Goal: Use online tool/utility: Utilize a website feature to perform a specific function

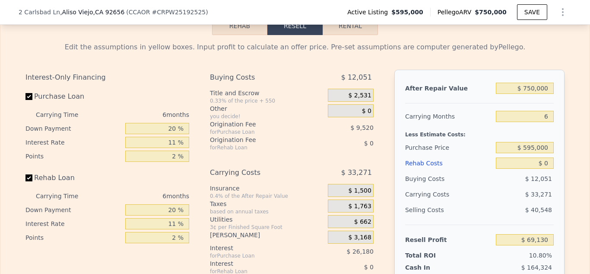
scroll to position [1341, 0]
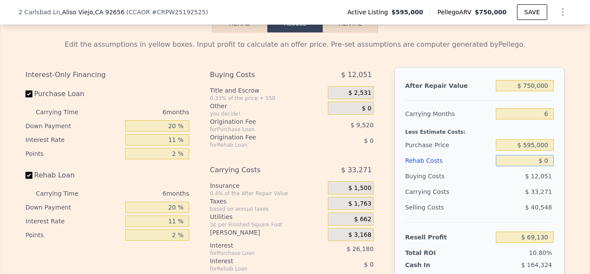
click at [550, 162] on input "$ 0" at bounding box center [525, 160] width 58 height 11
type input "$ 40,000"
click at [540, 161] on input "$ 40,000" at bounding box center [525, 160] width 58 height 11
type input "$ 26,732"
type input "$ 40,000"
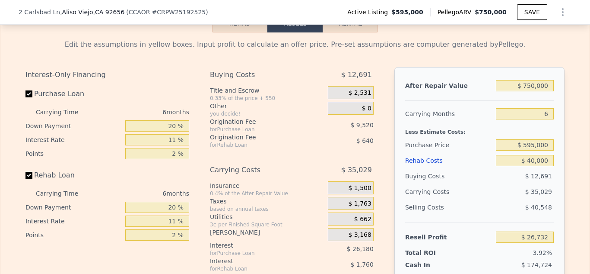
click at [572, 122] on div "Edit the assumptions in yellow boxes. Input profit to calculate an offer price.…" at bounding box center [294, 199] width 589 height 334
click at [177, 143] on input "11 %" at bounding box center [157, 139] width 64 height 11
type input "1 %"
type input "$ 50,528"
type input "6. %"
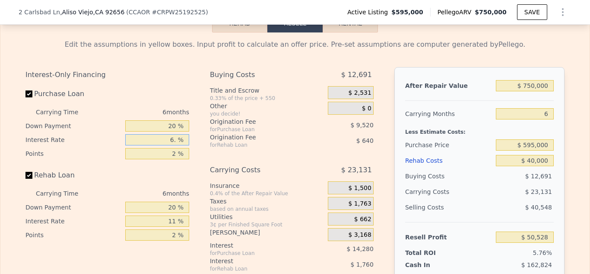
type input "$ 38,630"
type input "6.5 %"
type input "$ 37,442"
type input "6.5 %"
click at [177, 155] on input "2 %" at bounding box center [157, 153] width 64 height 11
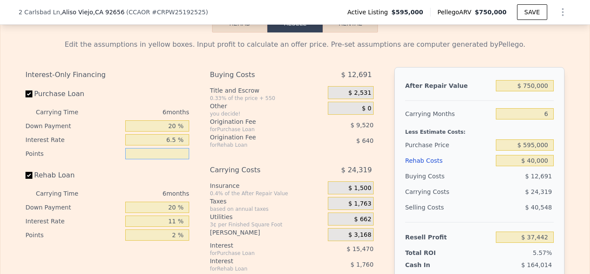
type input "0 %"
type input "$ 46,962"
type input "0 %"
click at [534, 87] on input "$ 750,000" at bounding box center [525, 85] width 58 height 11
type input "$ 780,000"
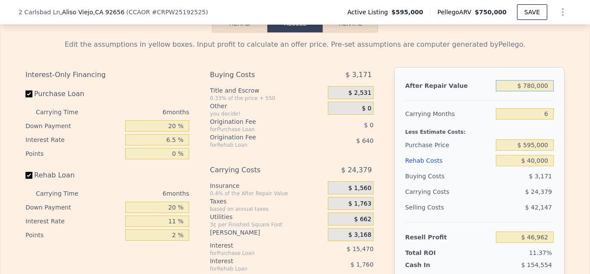
type input "$ 75,303"
type input "$ 780,000"
click at [573, 80] on div "Edit the assumptions in yellow boxes. Input profit to calculate an offer price.…" at bounding box center [294, 199] width 589 height 334
